Goal: Communication & Community: Answer question/provide support

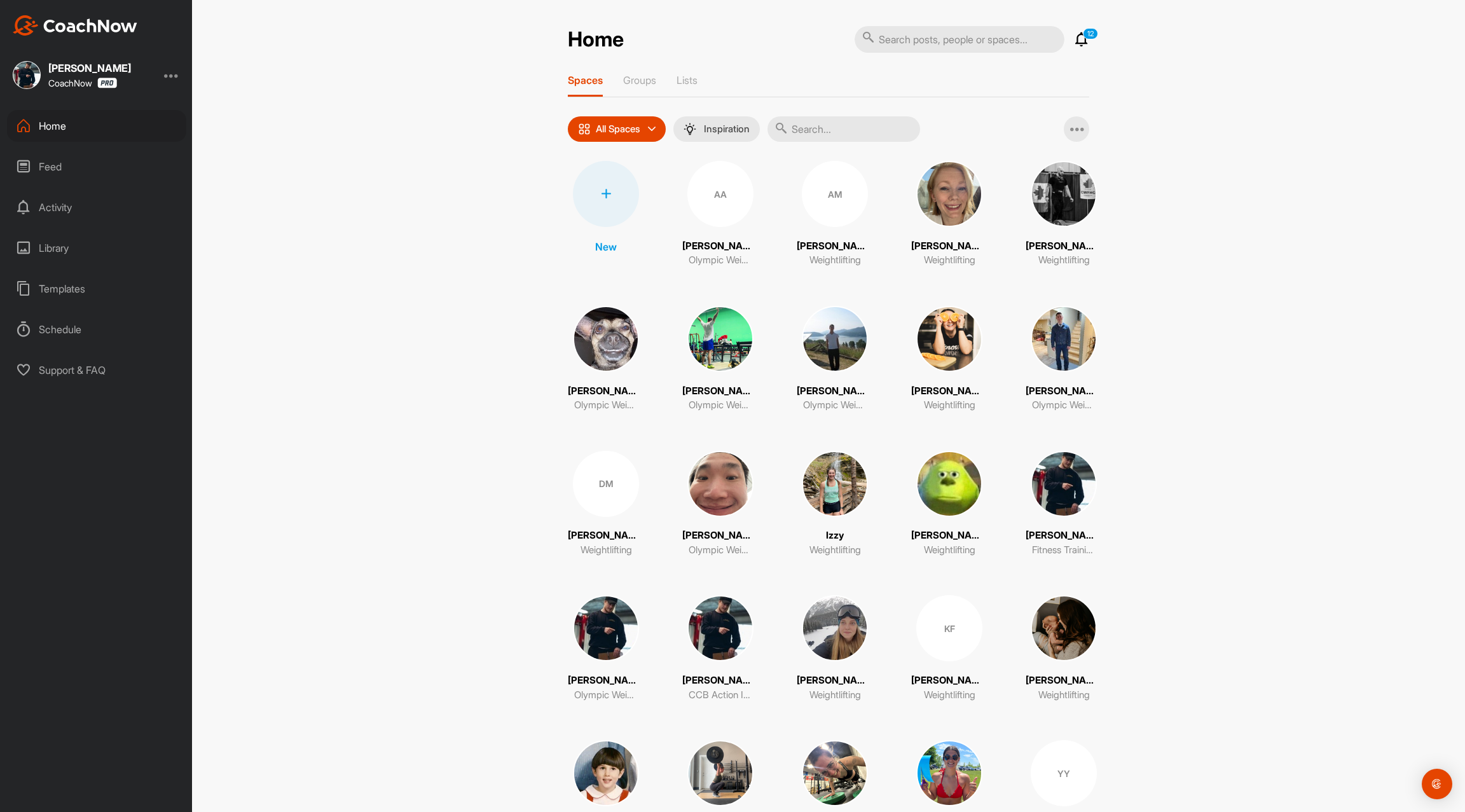
click at [1085, 46] on icon at bounding box center [1081, 39] width 15 height 15
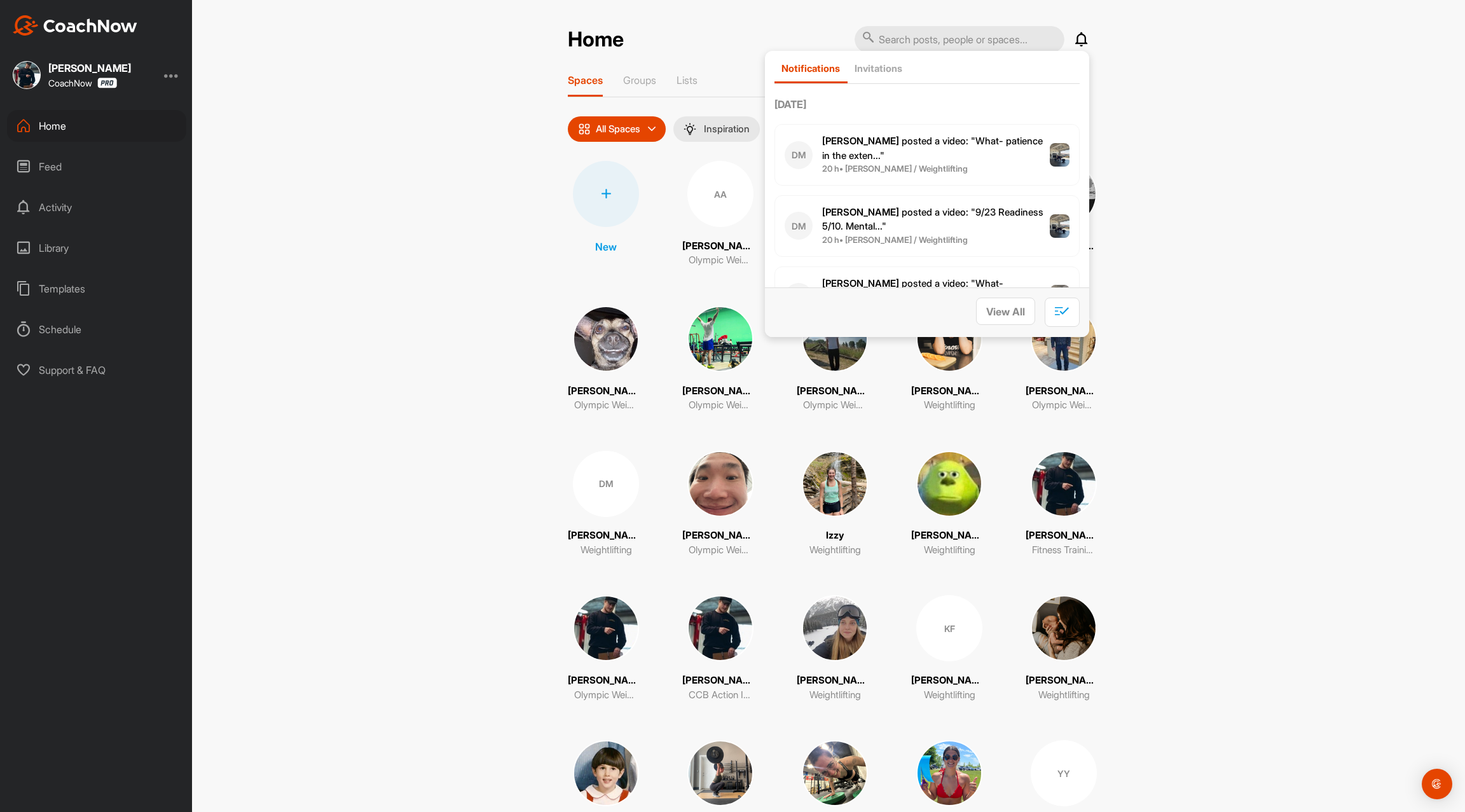
click at [28, 170] on icon at bounding box center [23, 166] width 15 height 15
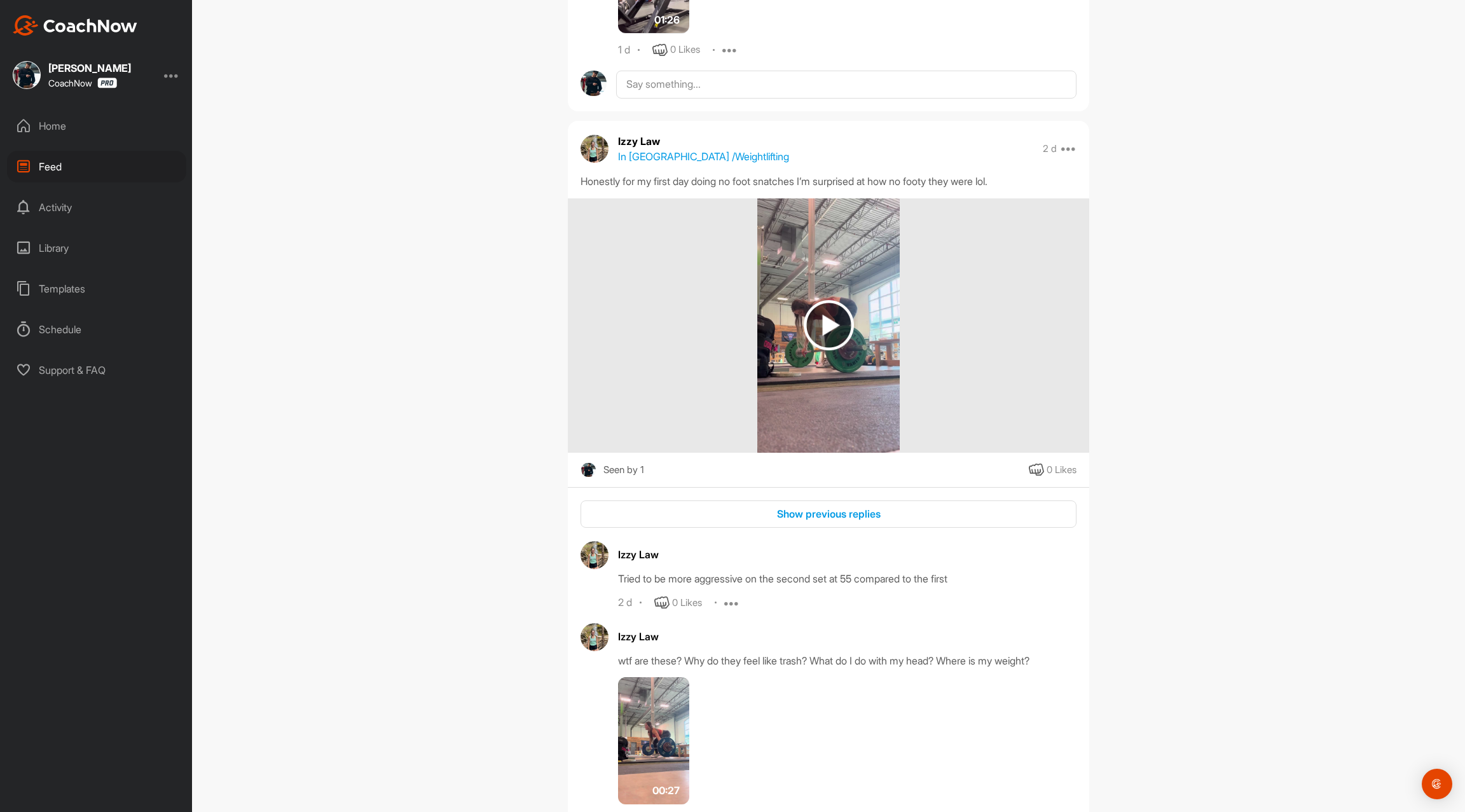
scroll to position [4152, 0]
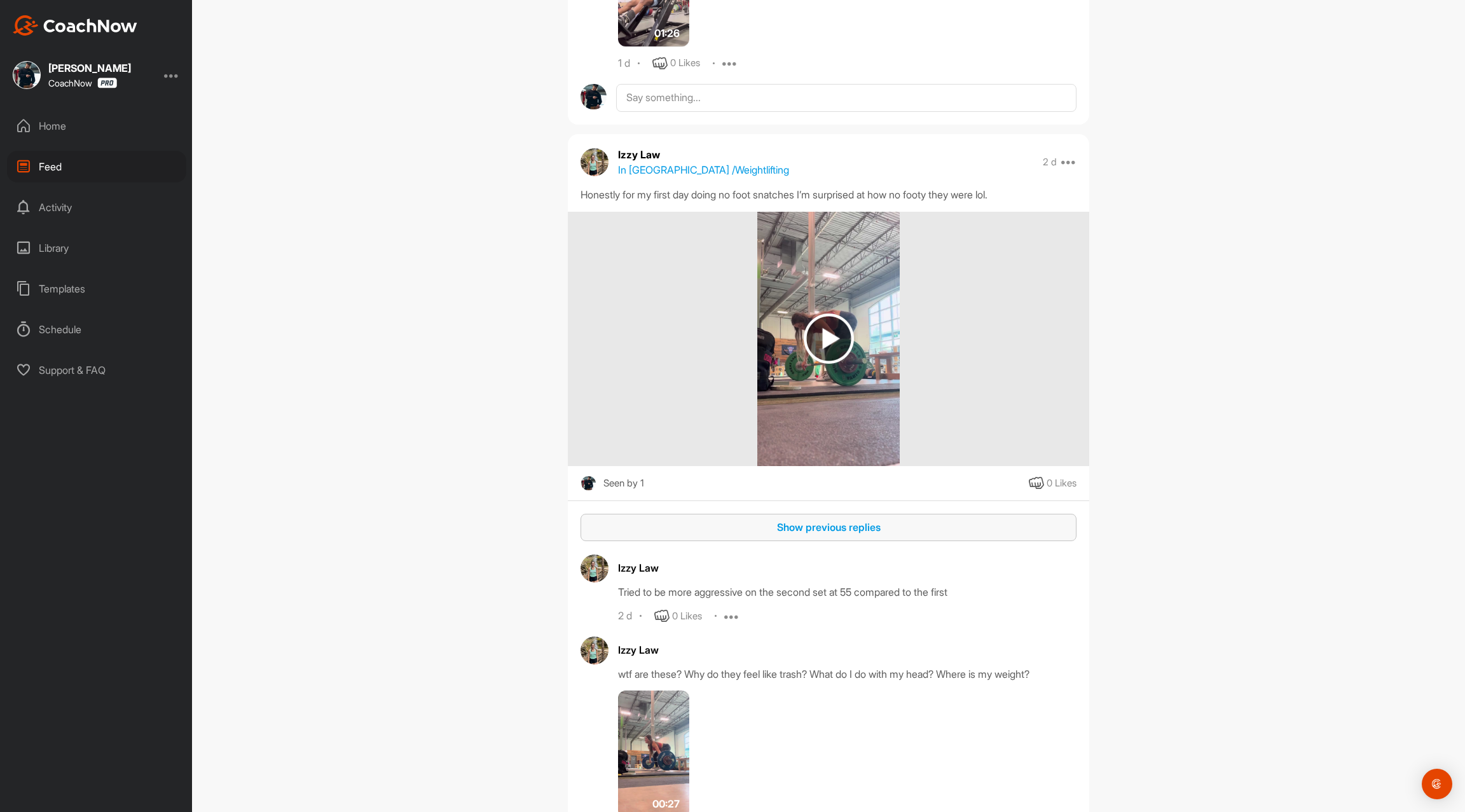
click at [744, 530] on div "Show previous replies" at bounding box center [828, 527] width 475 height 15
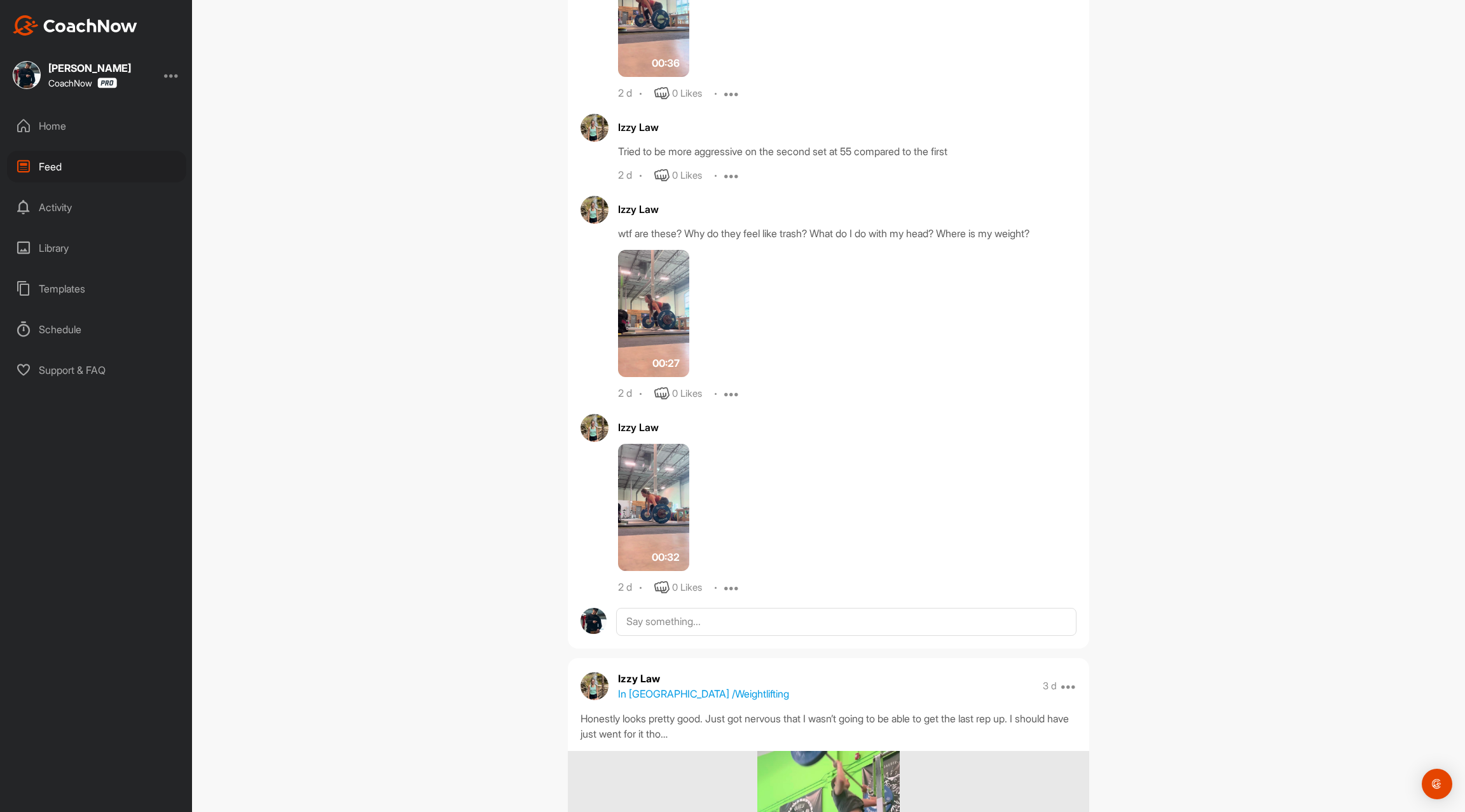
scroll to position [5987, 0]
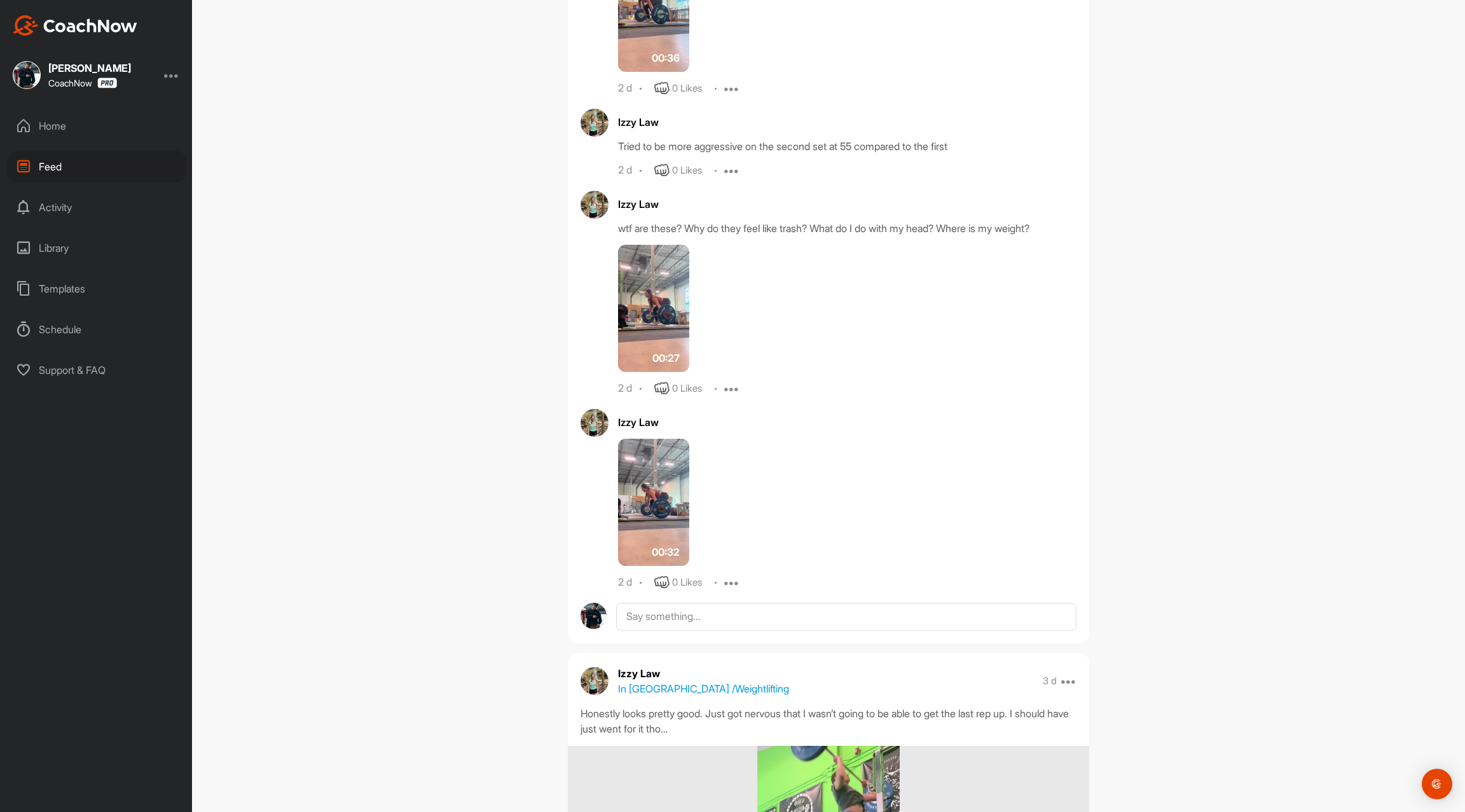
click at [671, 525] on img at bounding box center [653, 502] width 71 height 127
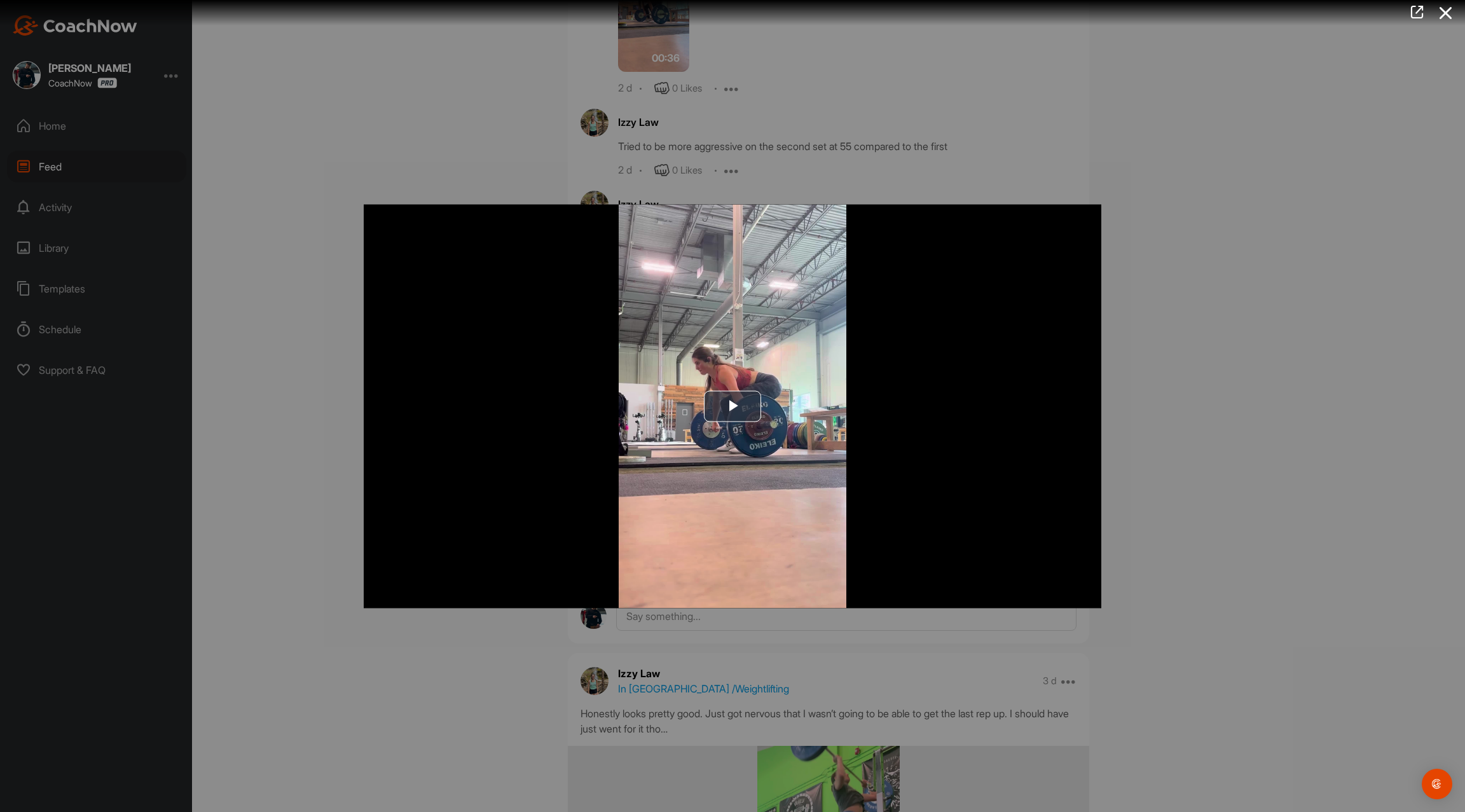
click at [405, 636] on div at bounding box center [732, 406] width 1465 height 812
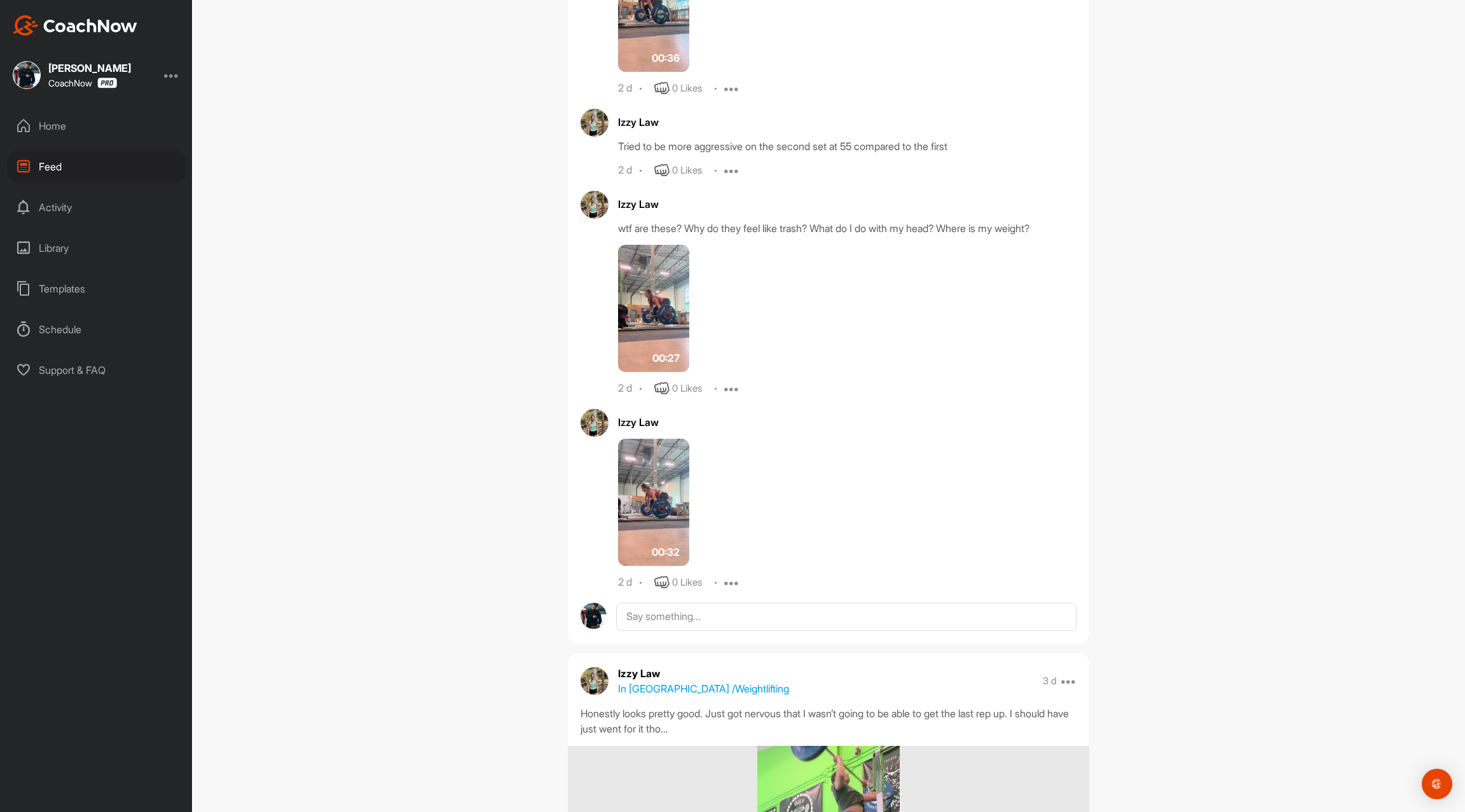
click at [666, 308] on img at bounding box center [653, 308] width 71 height 127
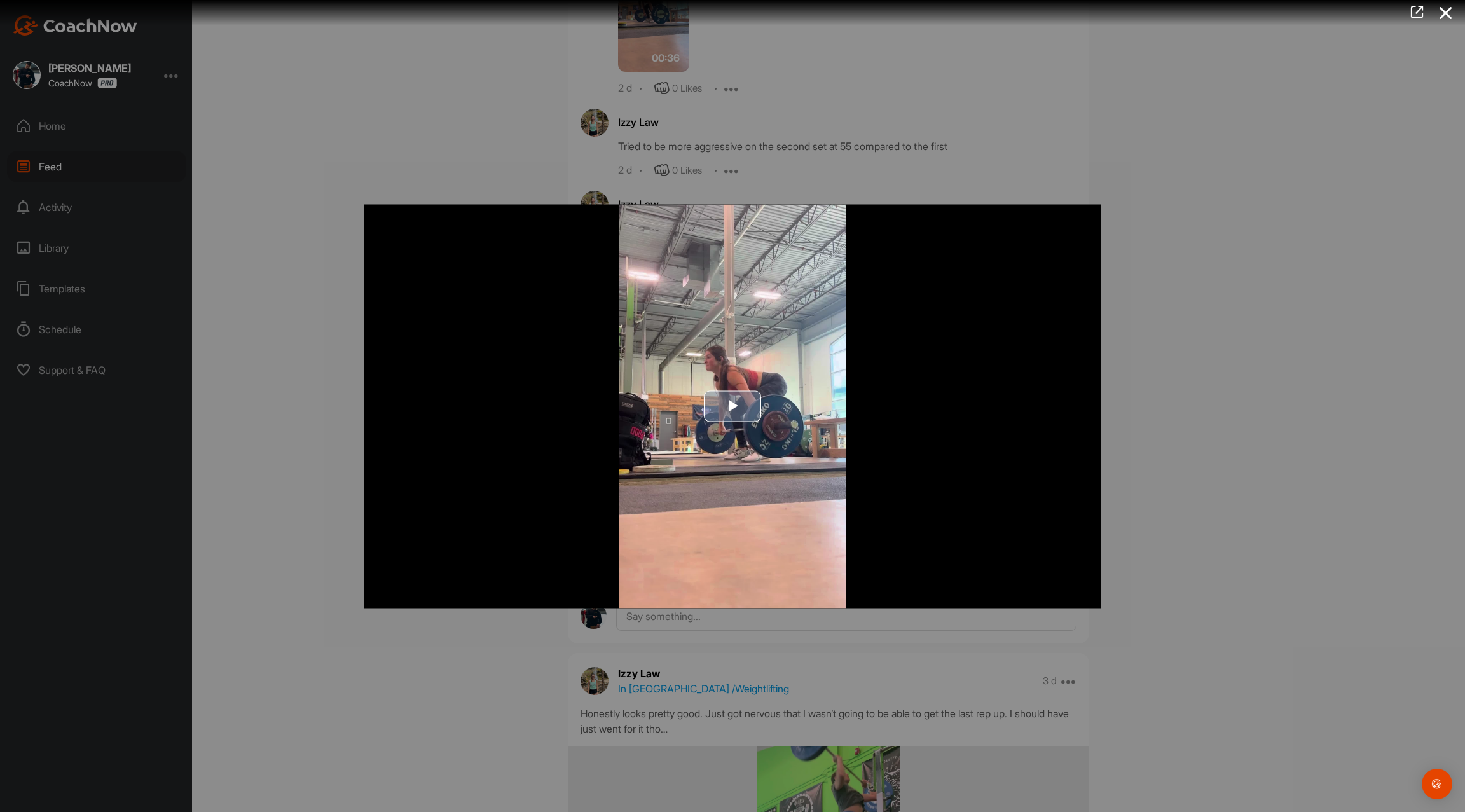
click at [691, 355] on img "Video Player" at bounding box center [732, 406] width 738 height 403
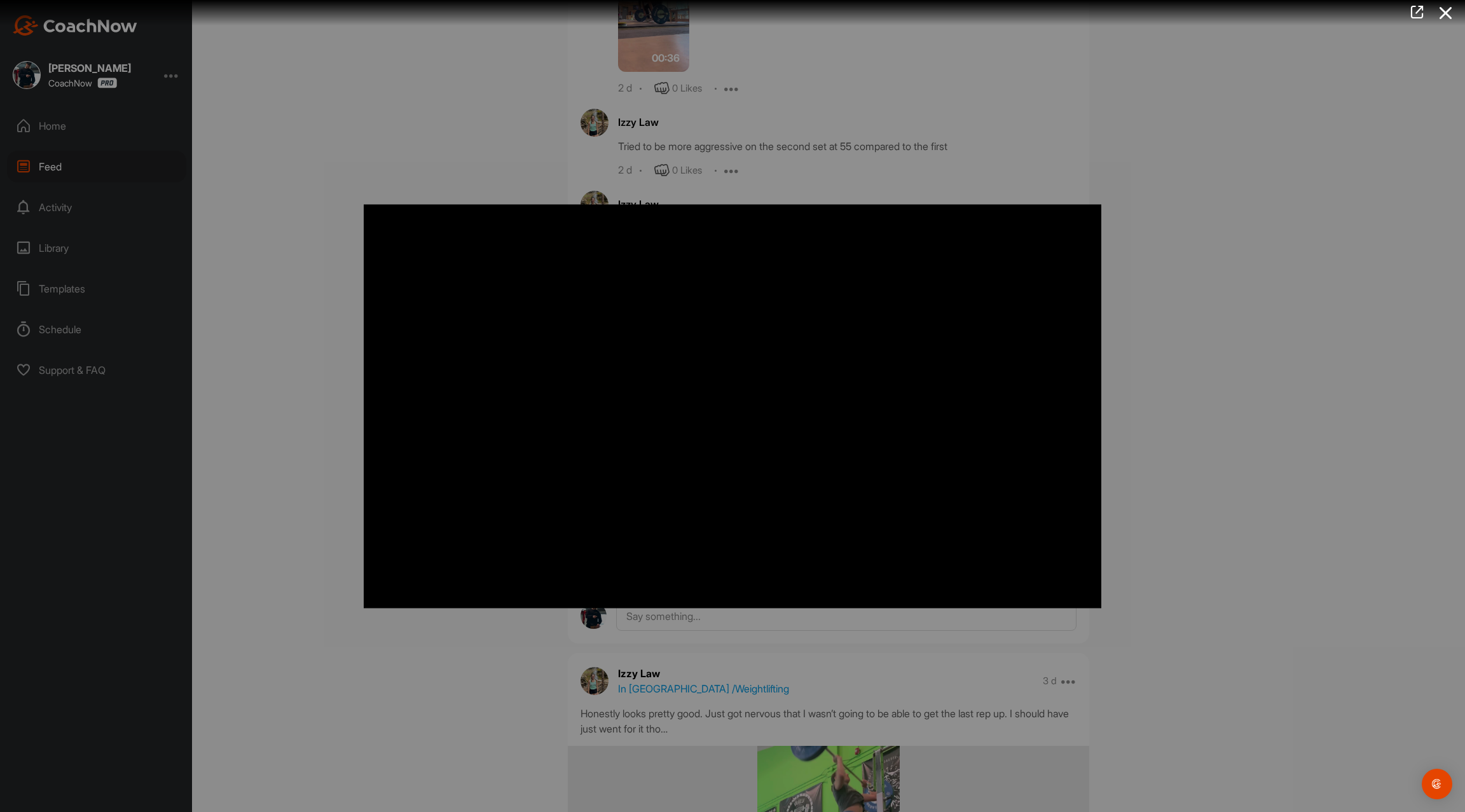
click at [1209, 646] on div at bounding box center [732, 406] width 1465 height 812
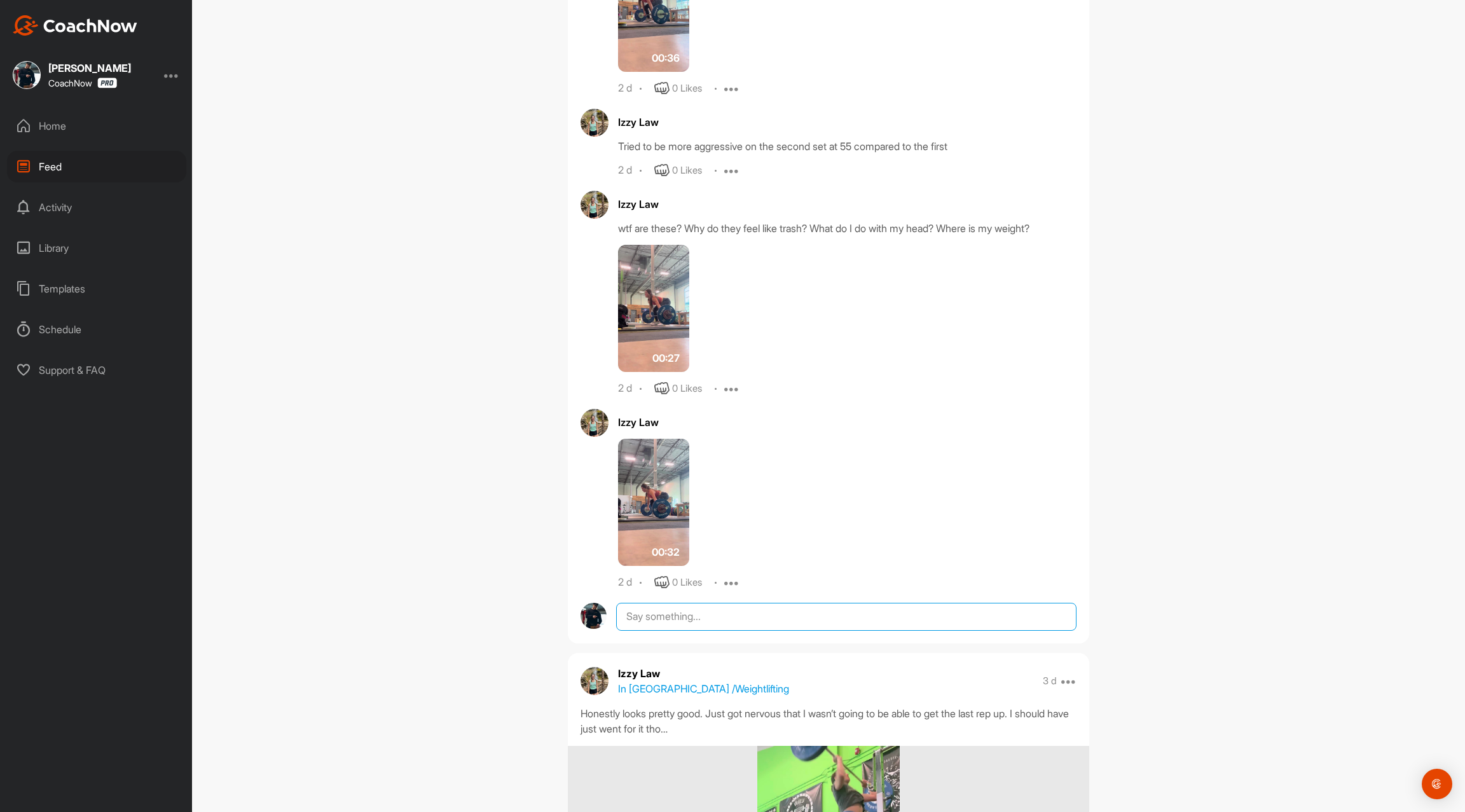
click at [849, 606] on textarea at bounding box center [847, 616] width 460 height 28
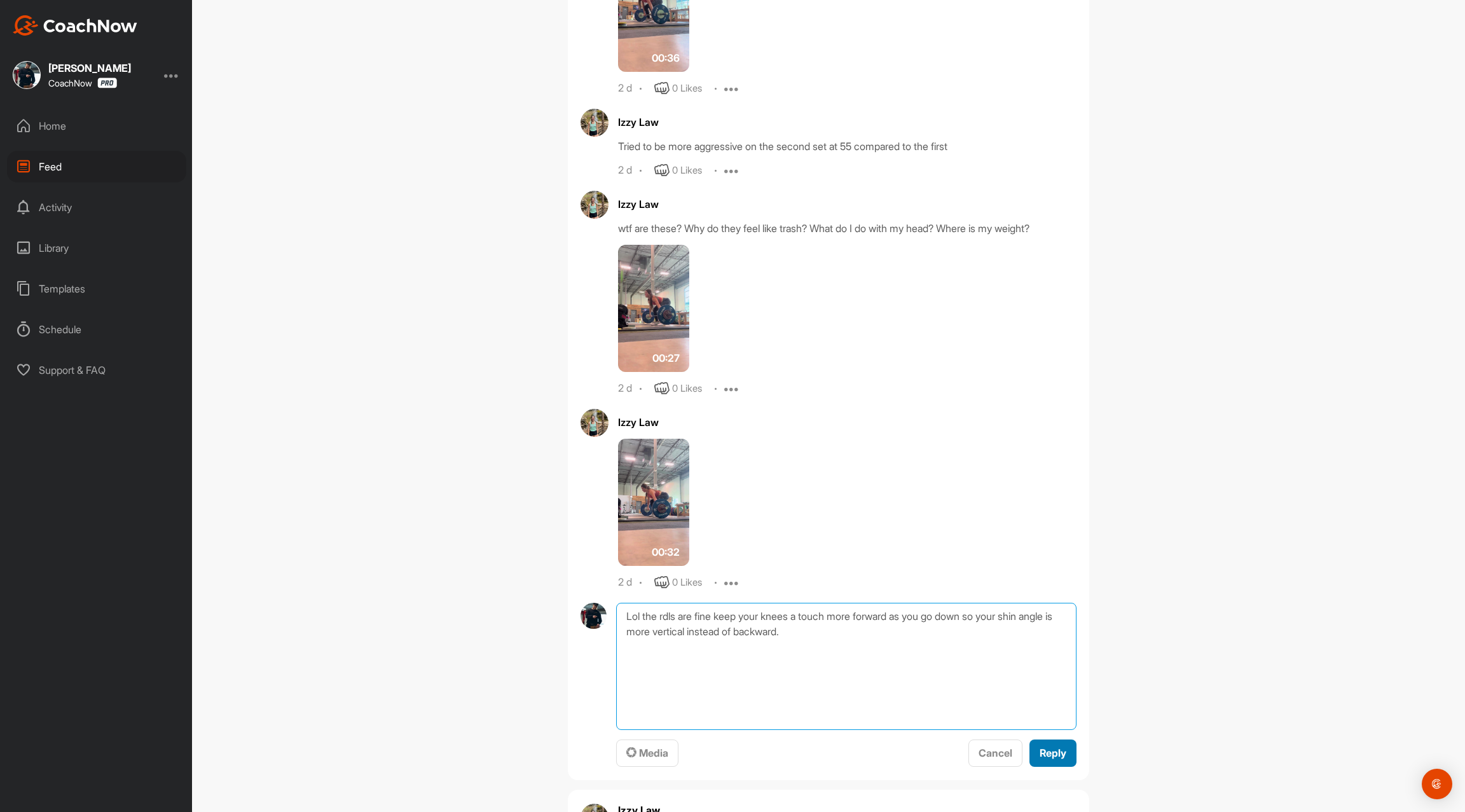
type textarea "Lol the rdls are fine keep your knees a touch more forward as you go down so yo…"
click at [1050, 749] on span "Reply" at bounding box center [1053, 752] width 27 height 13
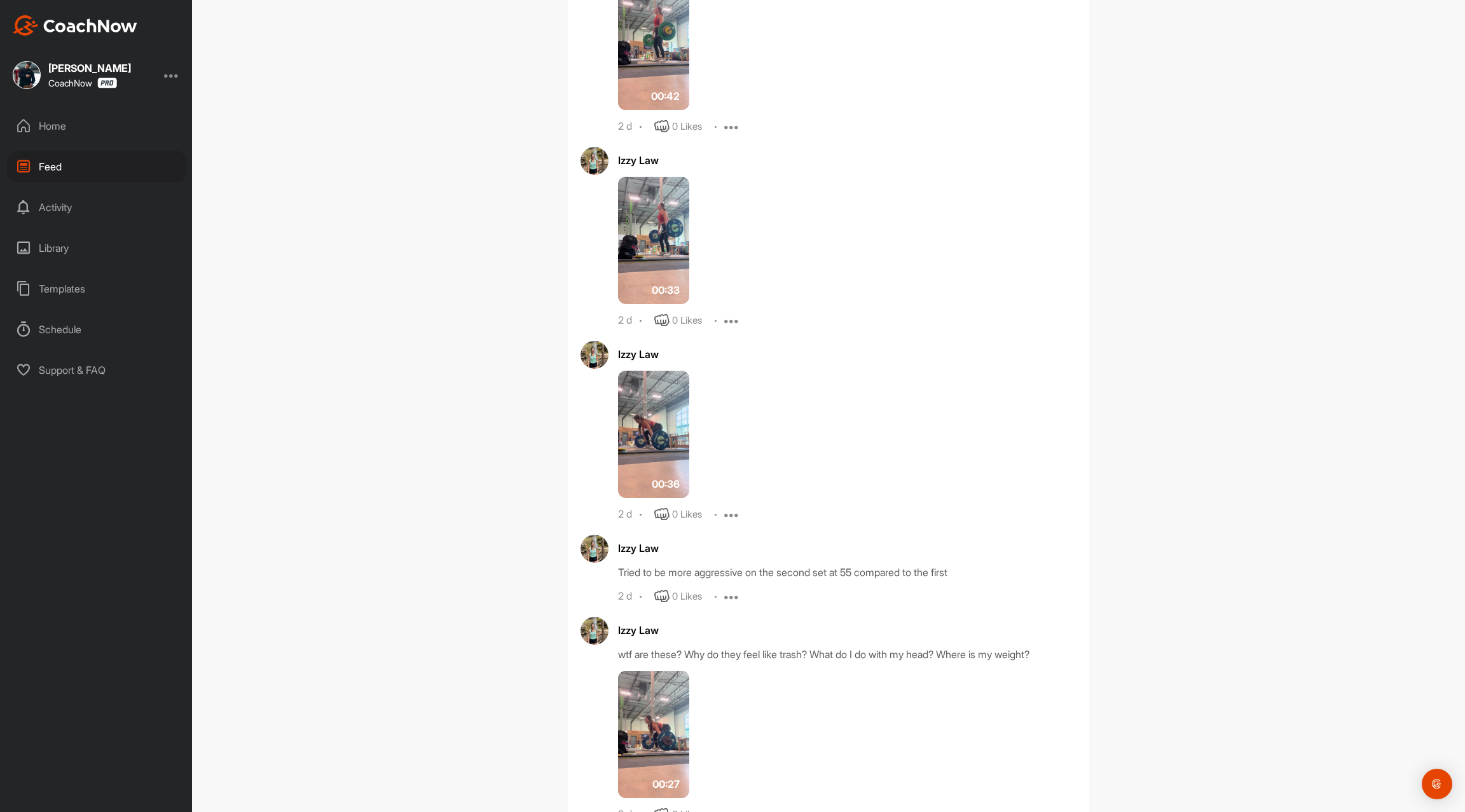
scroll to position [5558, 0]
click at [669, 411] on img at bounding box center [653, 436] width 71 height 127
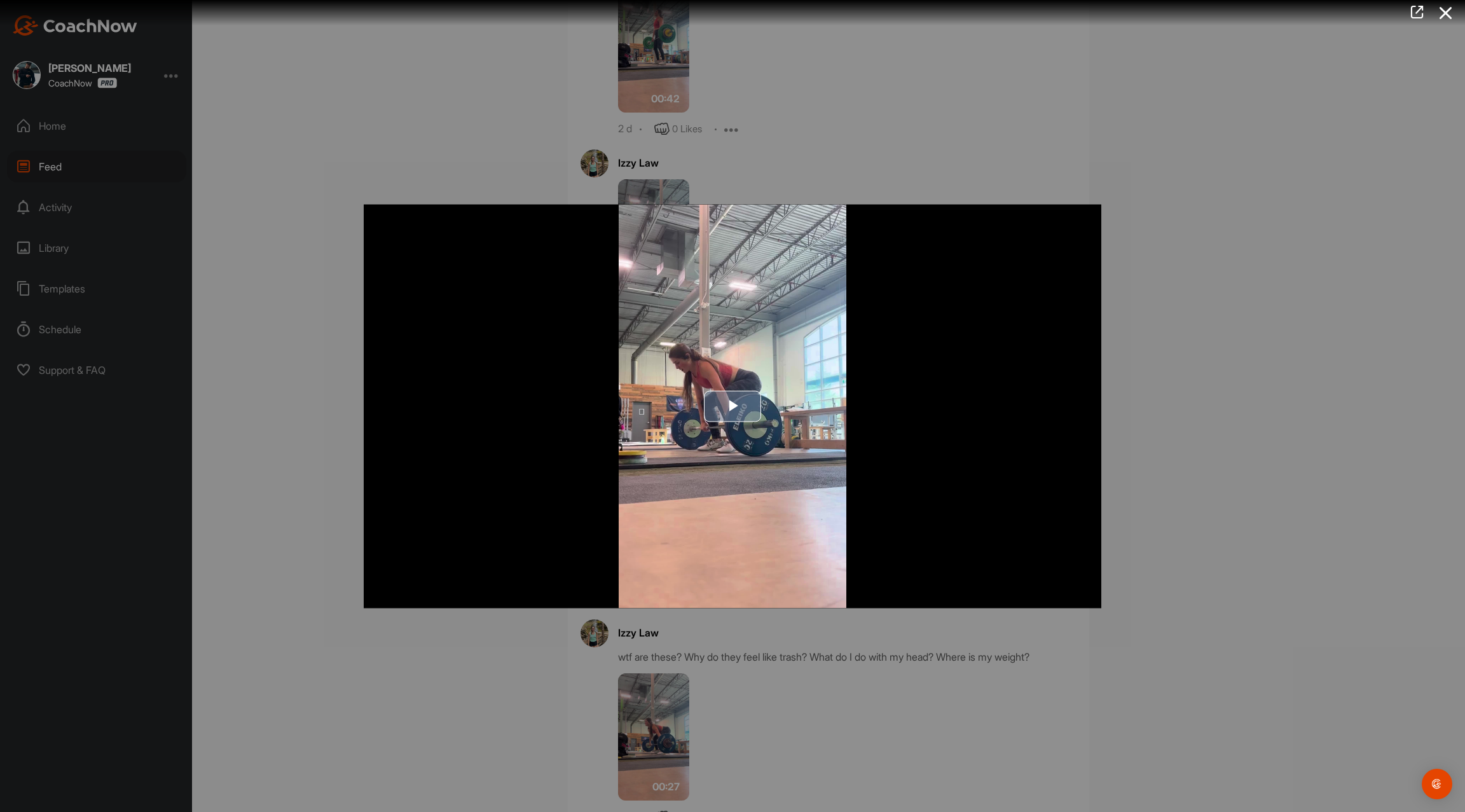
click at [738, 355] on img "Video Player" at bounding box center [732, 406] width 738 height 403
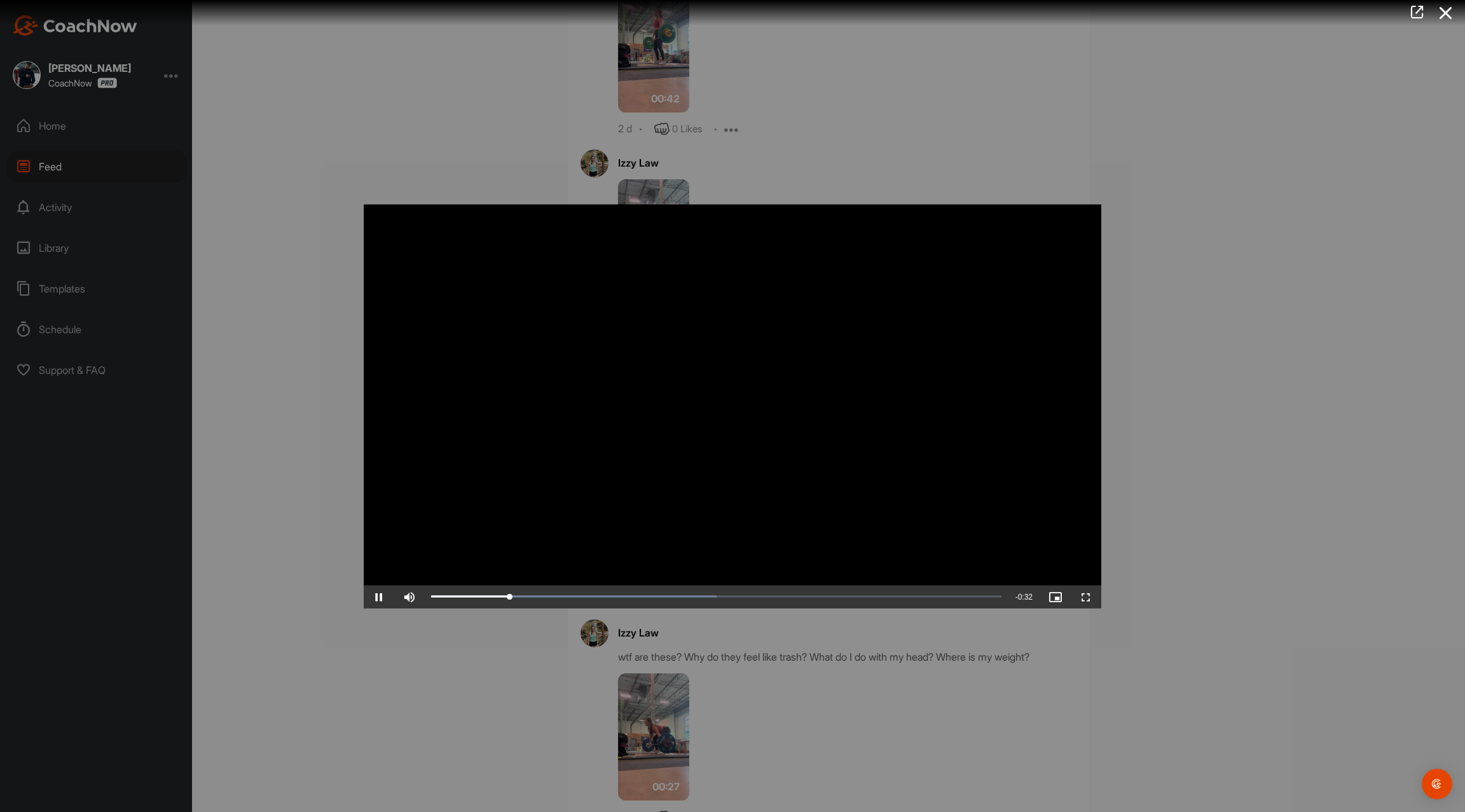
click at [639, 400] on video "Video Player" at bounding box center [732, 406] width 738 height 403
